Goal: Task Accomplishment & Management: Use online tool/utility

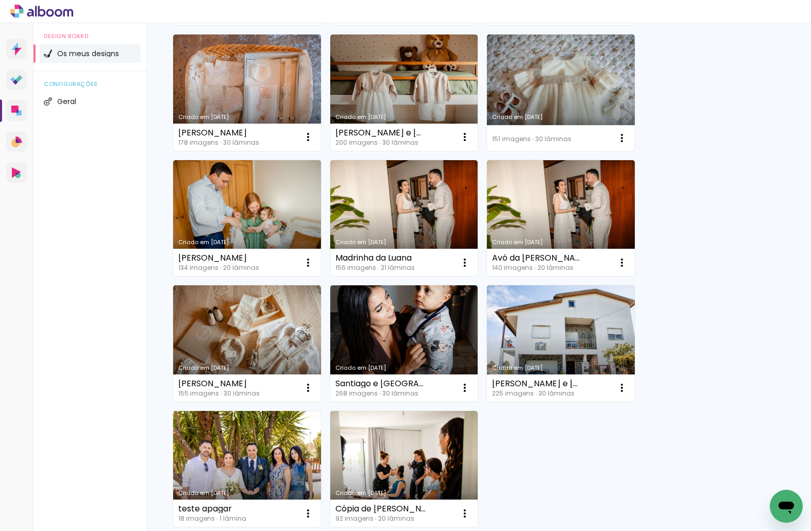
scroll to position [838, 0]
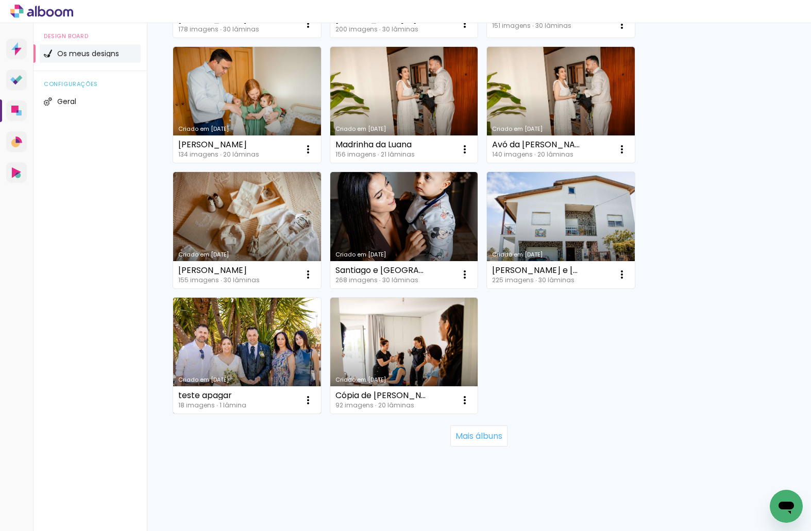
click at [264, 370] on link "Criado em [DATE]" at bounding box center [247, 356] width 148 height 116
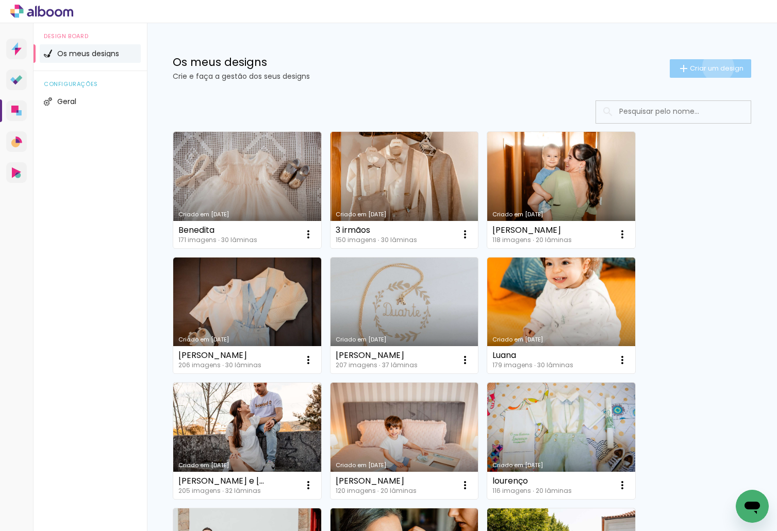
click at [708, 66] on span "Criar um design" at bounding box center [717, 68] width 54 height 7
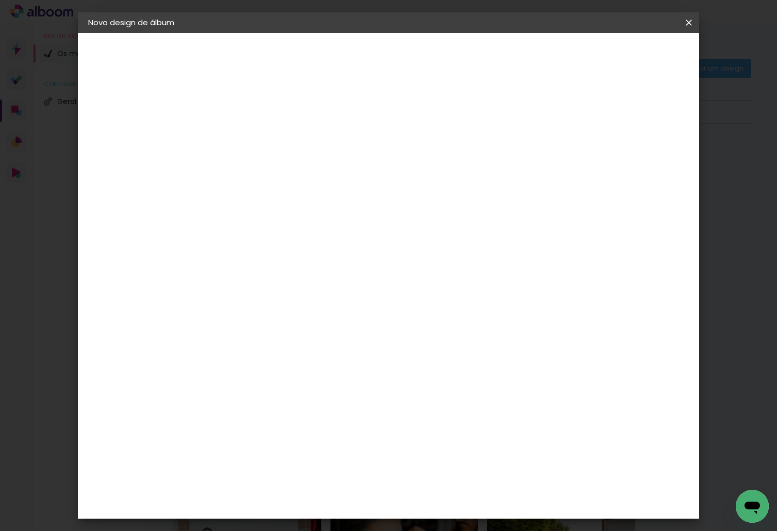
click at [257, 135] on input at bounding box center [257, 138] width 0 height 16
type input "Tomé"
type paper-input "Tomé"
click at [0, 0] on slot "Avançar" at bounding box center [0, 0] width 0 height 0
click at [0, 0] on slot "Voltar" at bounding box center [0, 0] width 0 height 0
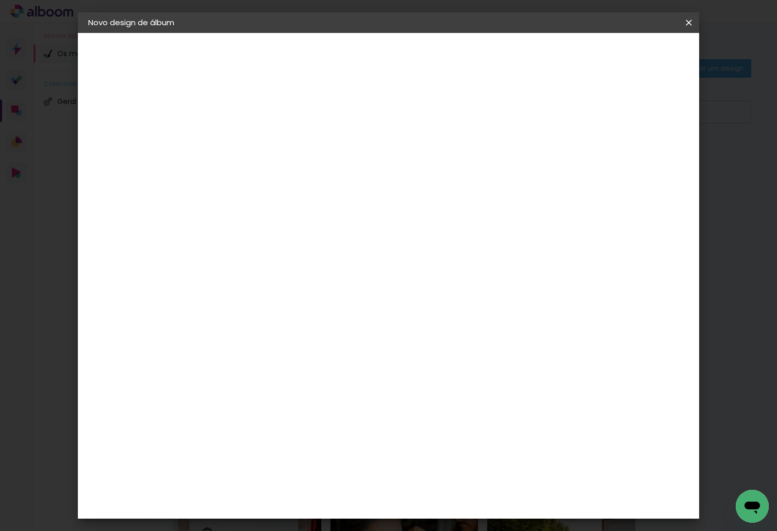
click at [0, 0] on slot "Avançar" at bounding box center [0, 0] width 0 height 0
click at [290, 191] on input at bounding box center [260, 196] width 59 height 13
type input "d"
click at [0, 0] on slot "Tamanho Livre" at bounding box center [0, 0] width 0 height 0
click at [0, 0] on slot "Avançar" at bounding box center [0, 0] width 0 height 0
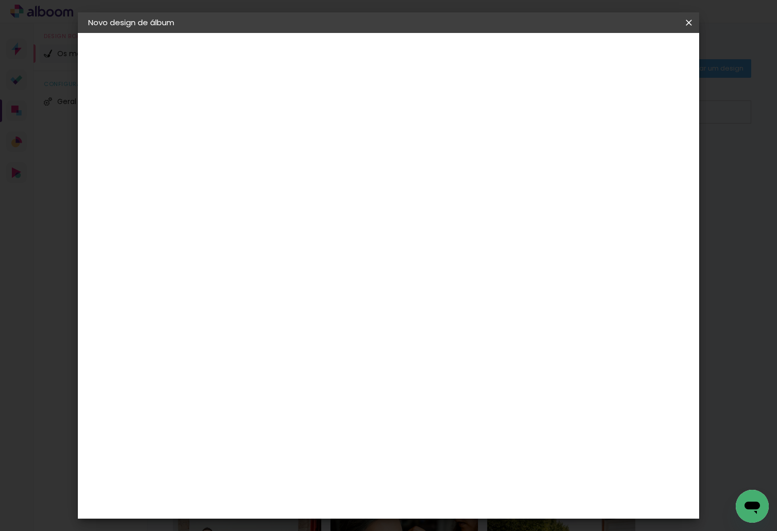
click at [624, 56] on span "Iniciar design" at bounding box center [600, 54] width 47 height 7
click at [624, 58] on span "Iniciar design" at bounding box center [600, 54] width 47 height 7
click at [624, 55] on span "Iniciar design" at bounding box center [600, 54] width 47 height 7
click at [603, 124] on paper-checkbox "Mostrar margem" at bounding box center [599, 118] width 83 height 13
type paper-checkbox "on"
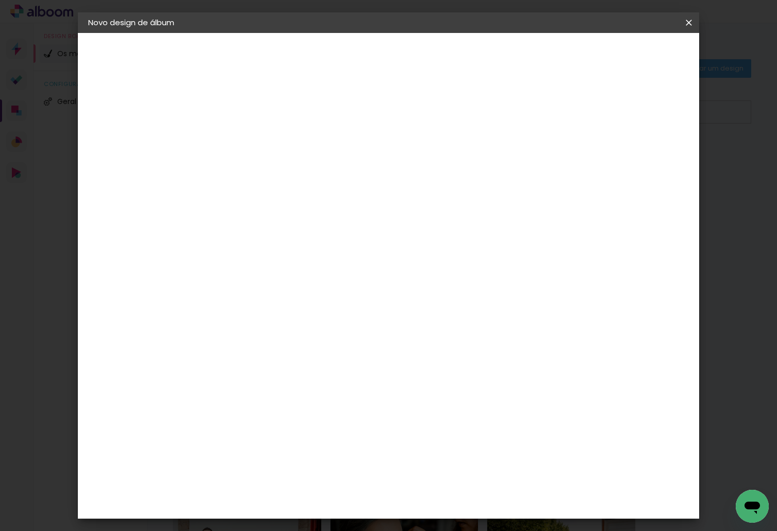
click at [567, 120] on div at bounding box center [562, 118] width 9 height 9
click at [624, 57] on span "Iniciar design" at bounding box center [600, 54] width 47 height 7
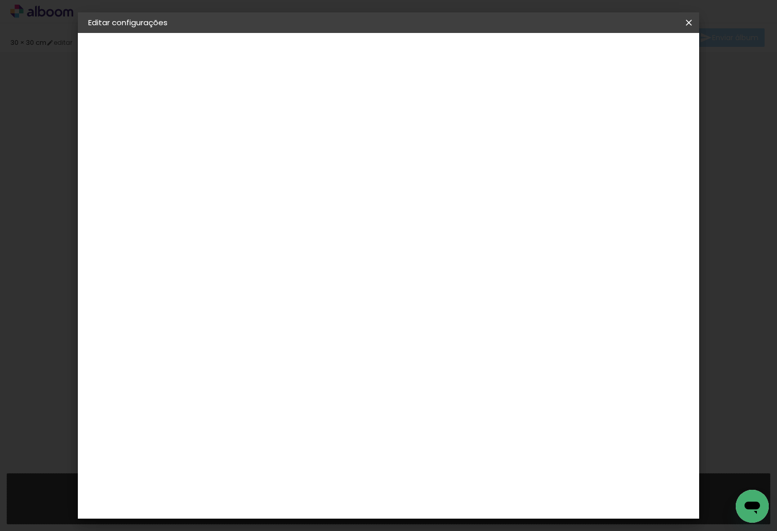
click at [624, 52] on span "Guardar configurações" at bounding box center [582, 54] width 84 height 7
click at [689, 20] on iron-icon at bounding box center [688, 23] width 12 height 10
